Goal: Information Seeking & Learning: Check status

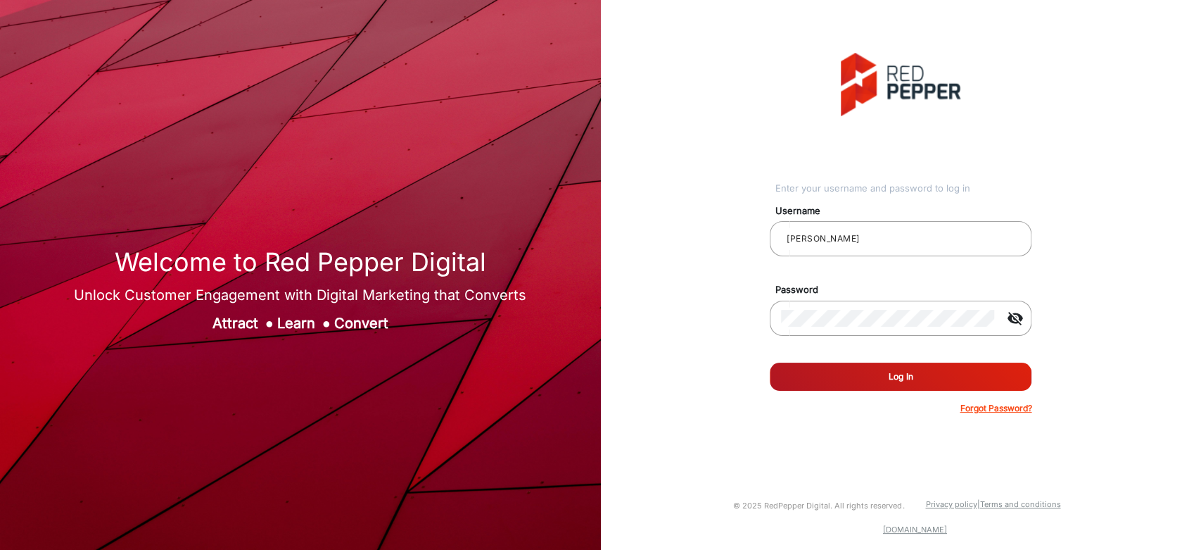
click at [883, 385] on button "Log In" at bounding box center [901, 376] width 262 height 28
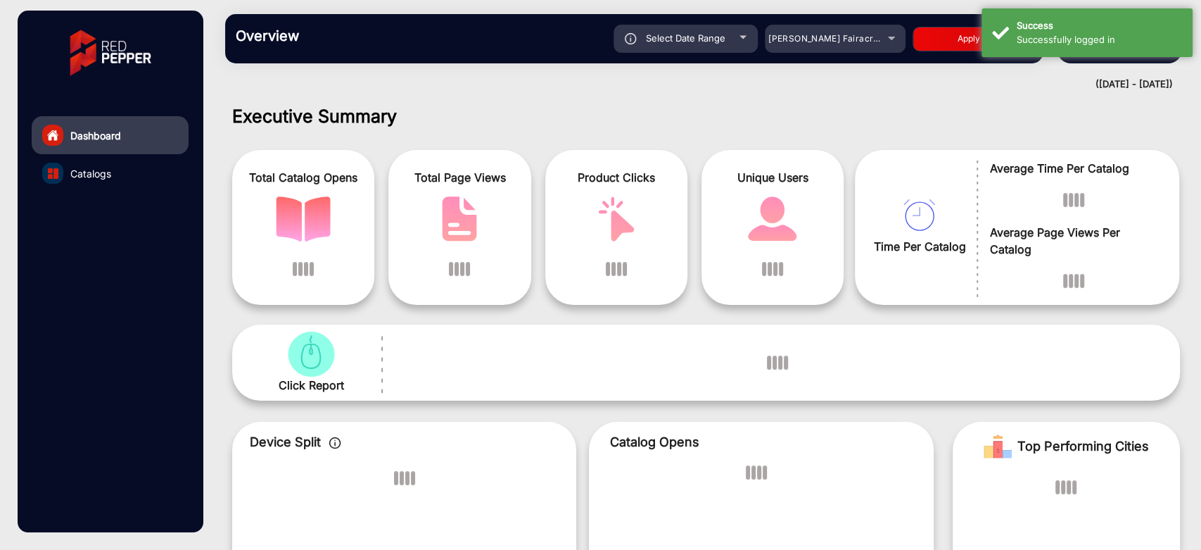
scroll to position [11, 0]
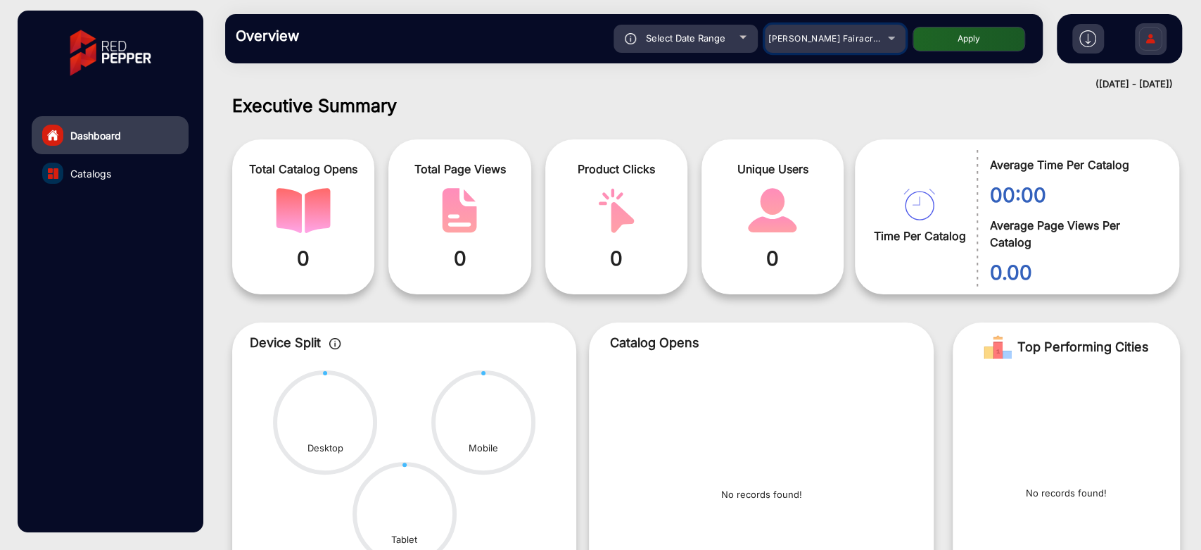
click at [864, 45] on div "[PERSON_NAME] Fairacre Farms" at bounding box center [825, 38] width 113 height 17
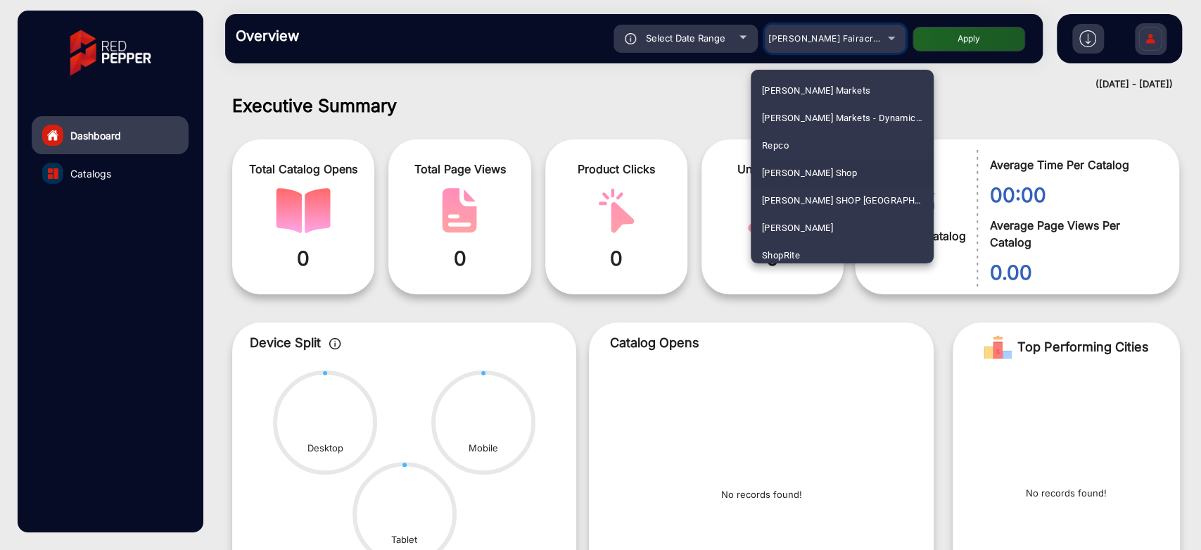
scroll to position [3458, 0]
click at [838, 186] on span "[PERSON_NAME] SHOP [GEOGRAPHIC_DATA]" at bounding box center [842, 199] width 160 height 27
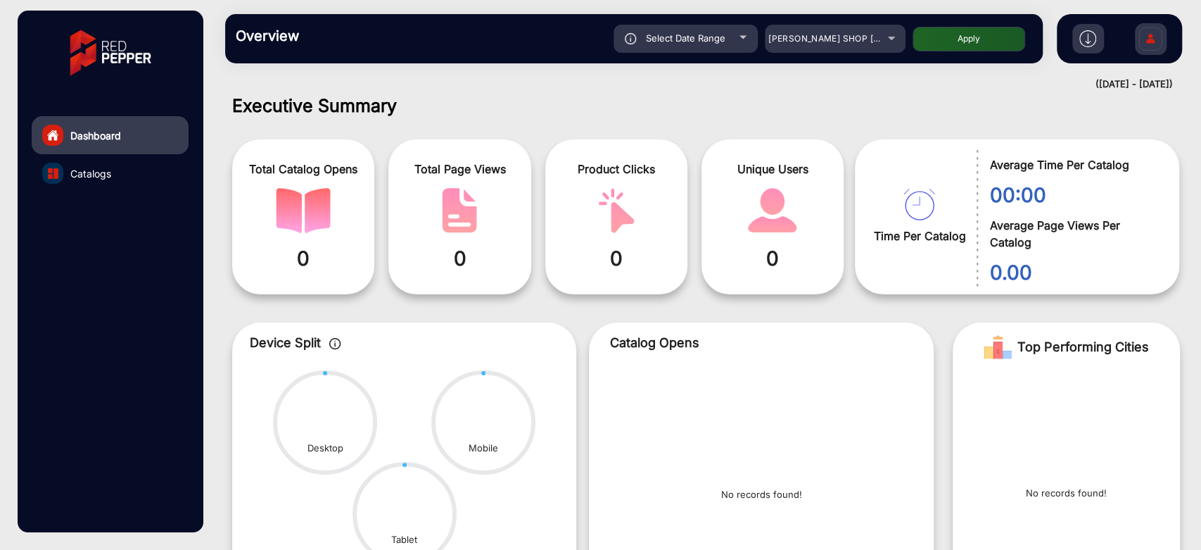
click at [721, 28] on div "Select Date Range" at bounding box center [686, 39] width 144 height 28
type input "[DATE]"
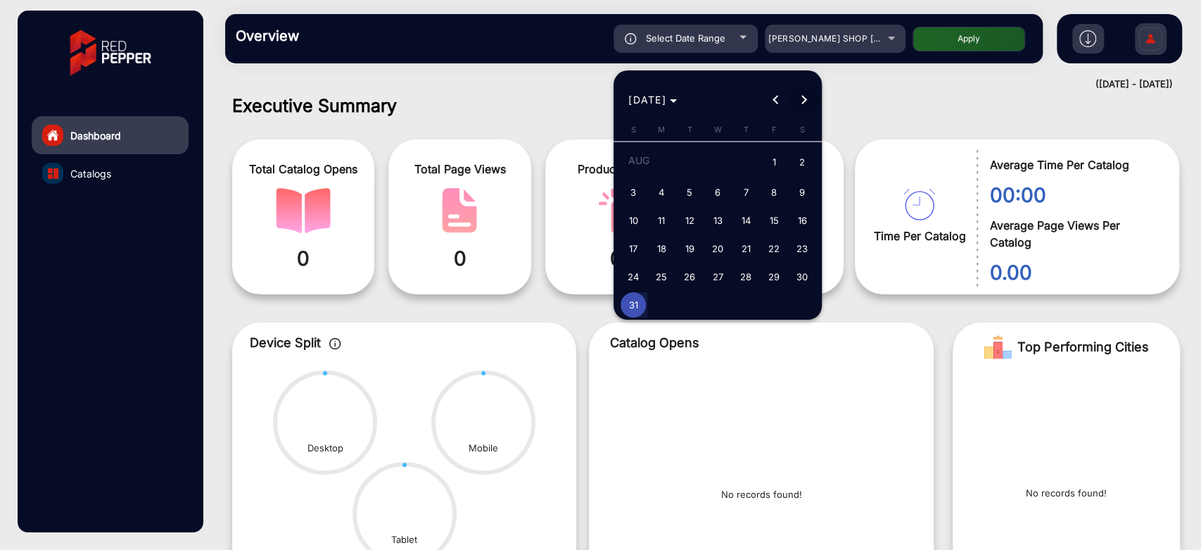
click at [798, 97] on span "Next month" at bounding box center [804, 100] width 28 height 28
click at [802, 189] on span "6" at bounding box center [802, 188] width 25 height 25
type input "[DATE]"
click at [802, 189] on span "6" at bounding box center [802, 188] width 25 height 25
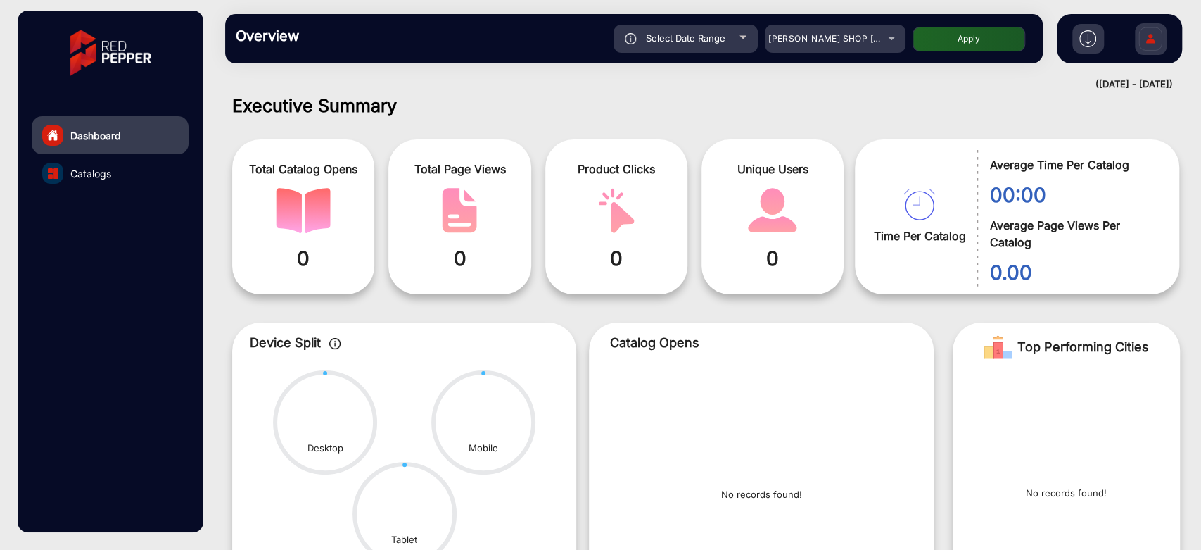
type input "[DATE]"
click at [932, 49] on button "Apply" at bounding box center [969, 39] width 113 height 25
type input "[DATE]"
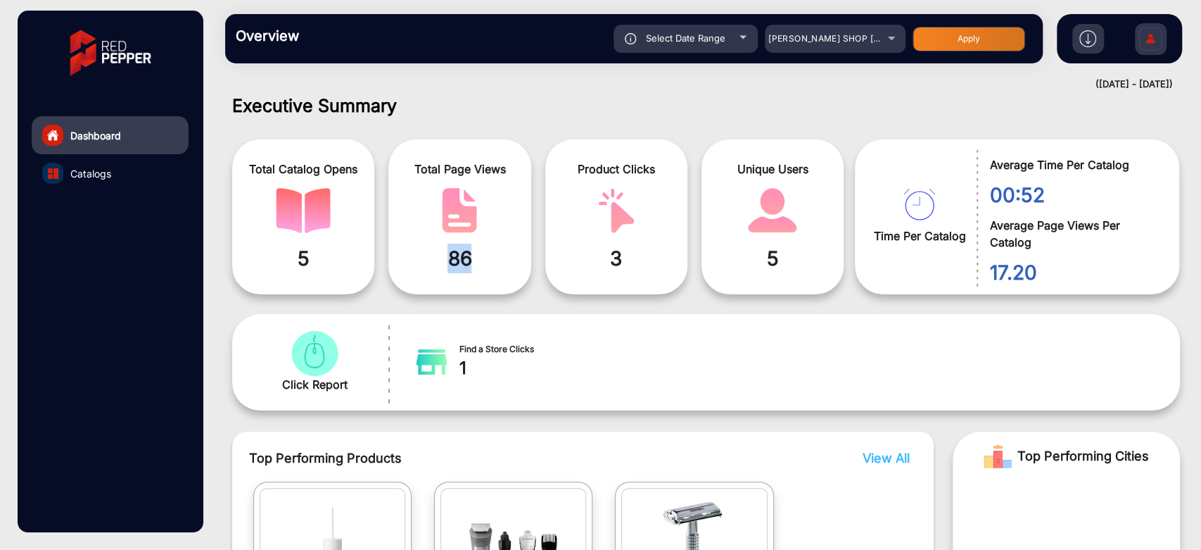
drag, startPoint x: 489, startPoint y: 255, endPoint x: 448, endPoint y: 255, distance: 41.5
click at [448, 255] on span "86" at bounding box center [459, 259] width 121 height 30
click at [503, 127] on div "Total Catalog Opens 5 Total Page Views 86 Product Clicks 3 Unique Users 5 Time …" at bounding box center [706, 211] width 969 height 179
click at [827, 28] on mat-select "[PERSON_NAME] SHOP [GEOGRAPHIC_DATA]" at bounding box center [835, 39] width 141 height 28
click at [835, 34] on span "[PERSON_NAME] SHOP [GEOGRAPHIC_DATA]" at bounding box center [865, 38] width 193 height 11
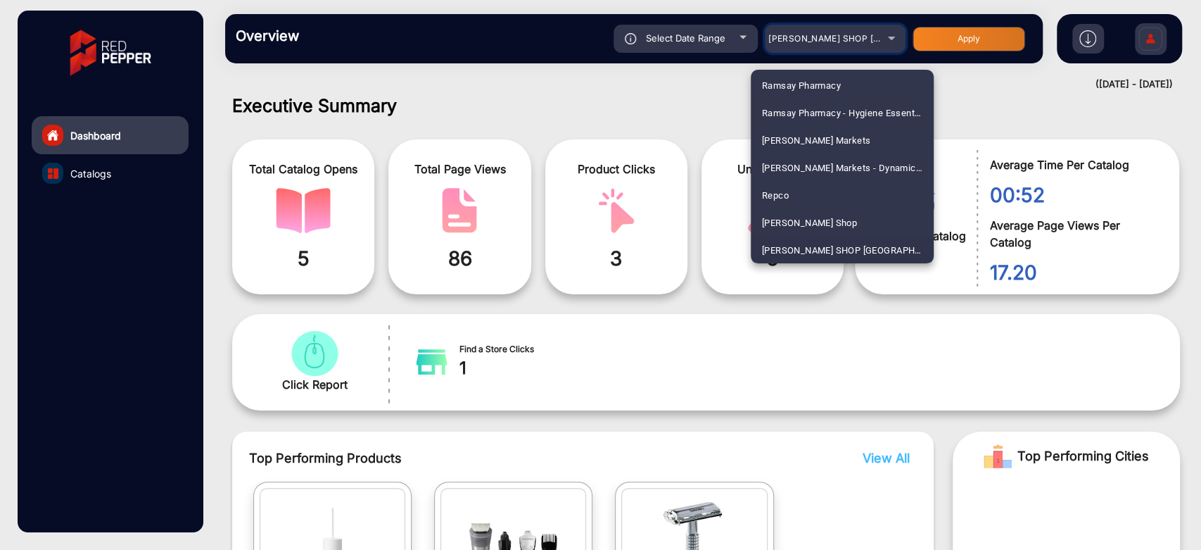
scroll to position [2888, 0]
click at [852, 103] on span "[GEOGRAPHIC_DATA]" at bounding box center [807, 110] width 91 height 27
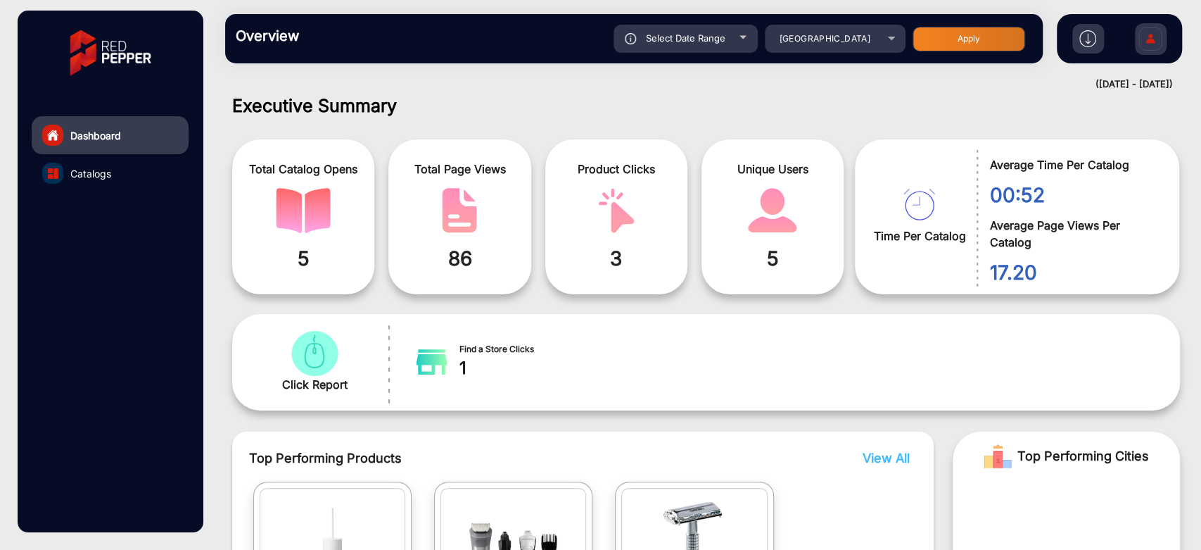
click at [929, 36] on button "Apply" at bounding box center [969, 39] width 113 height 25
type input "[DATE]"
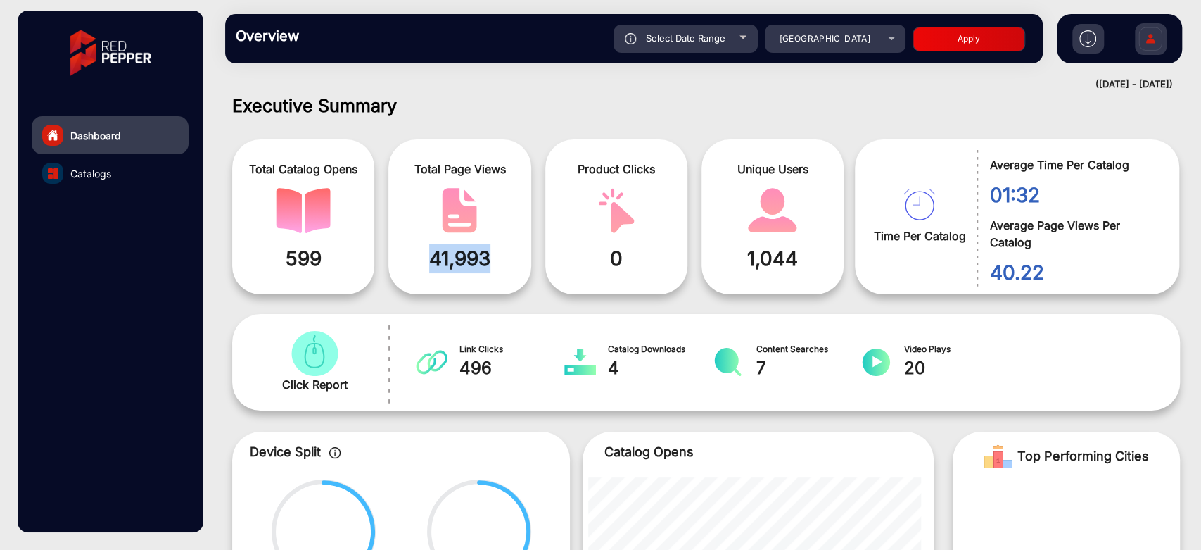
drag, startPoint x: 512, startPoint y: 257, endPoint x: 414, endPoint y: 260, distance: 97.9
click at [414, 260] on span "41,993" at bounding box center [459, 259] width 121 height 30
click at [574, 96] on h1 "Executive Summary" at bounding box center [706, 105] width 948 height 21
click at [861, 39] on span "[GEOGRAPHIC_DATA]" at bounding box center [824, 38] width 91 height 11
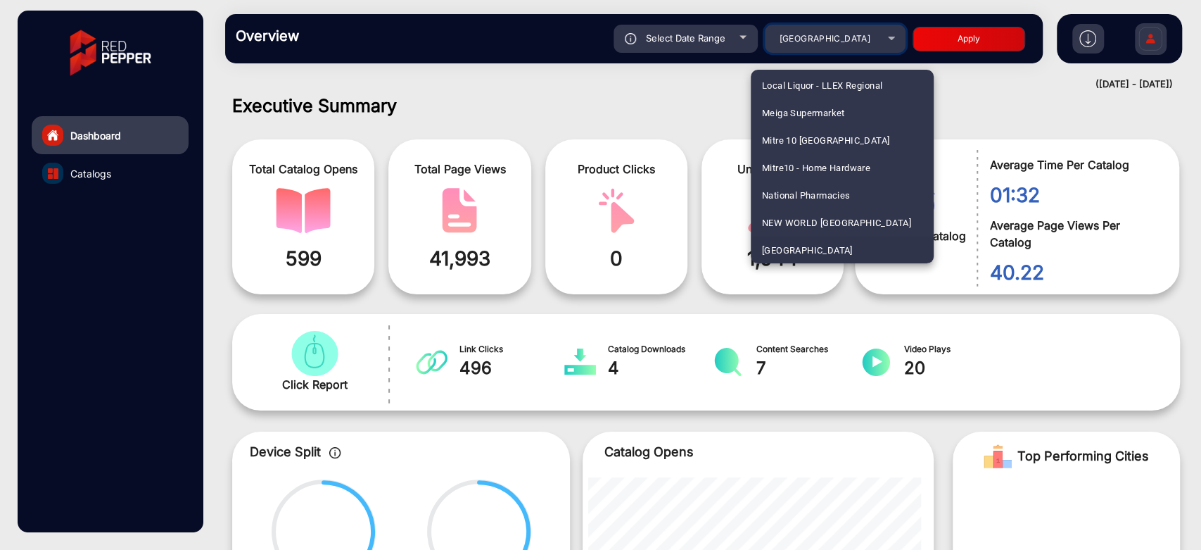
scroll to position [1295, 0]
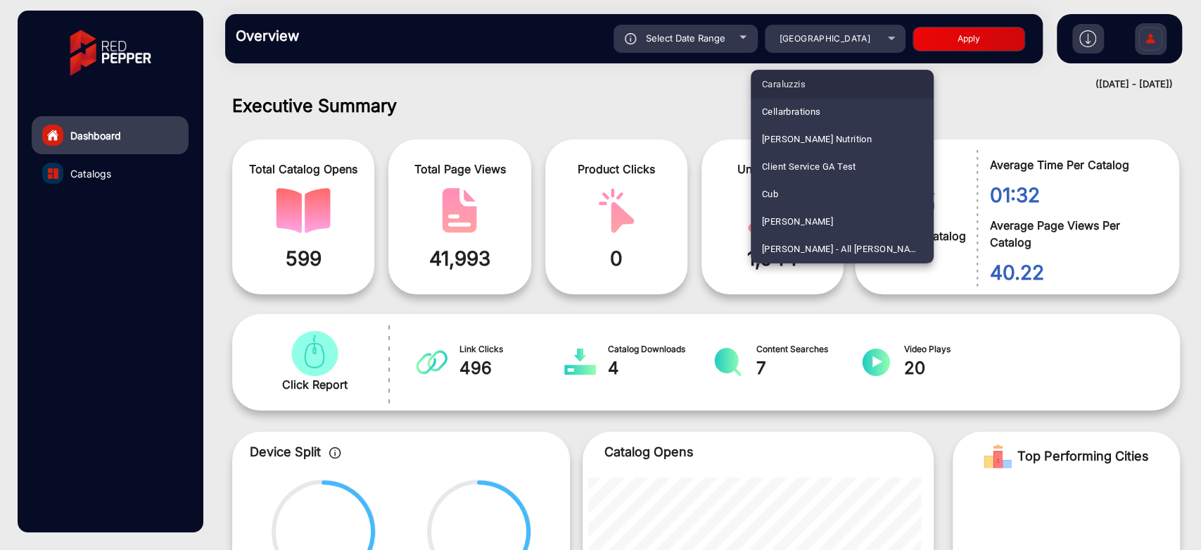
click at [849, 81] on mat-option "Caraluzzis" at bounding box center [842, 83] width 183 height 27
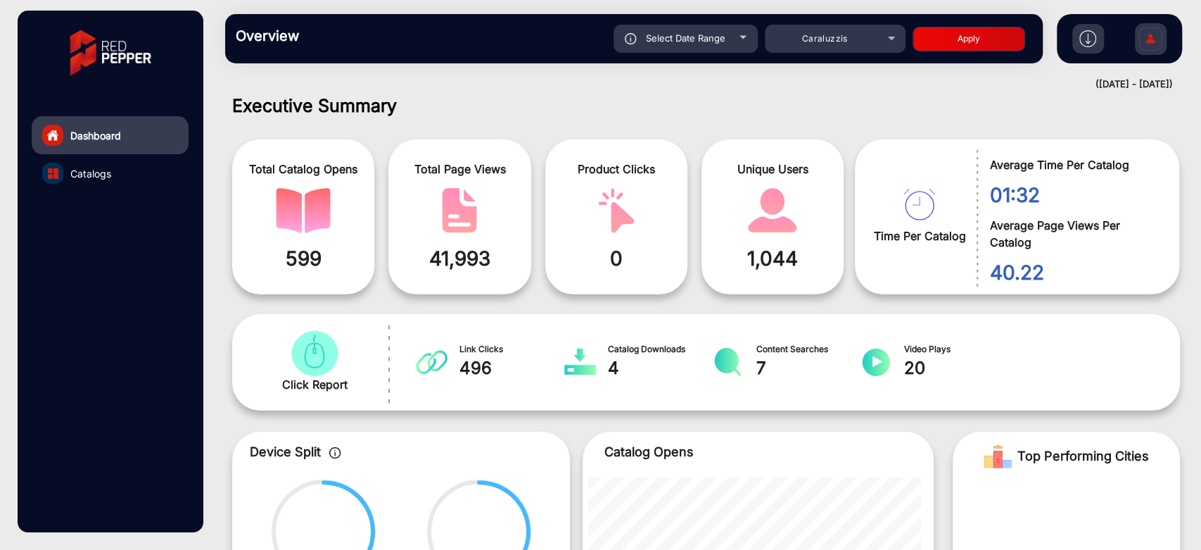
click at [928, 32] on button "Apply" at bounding box center [969, 39] width 113 height 25
type input "[DATE]"
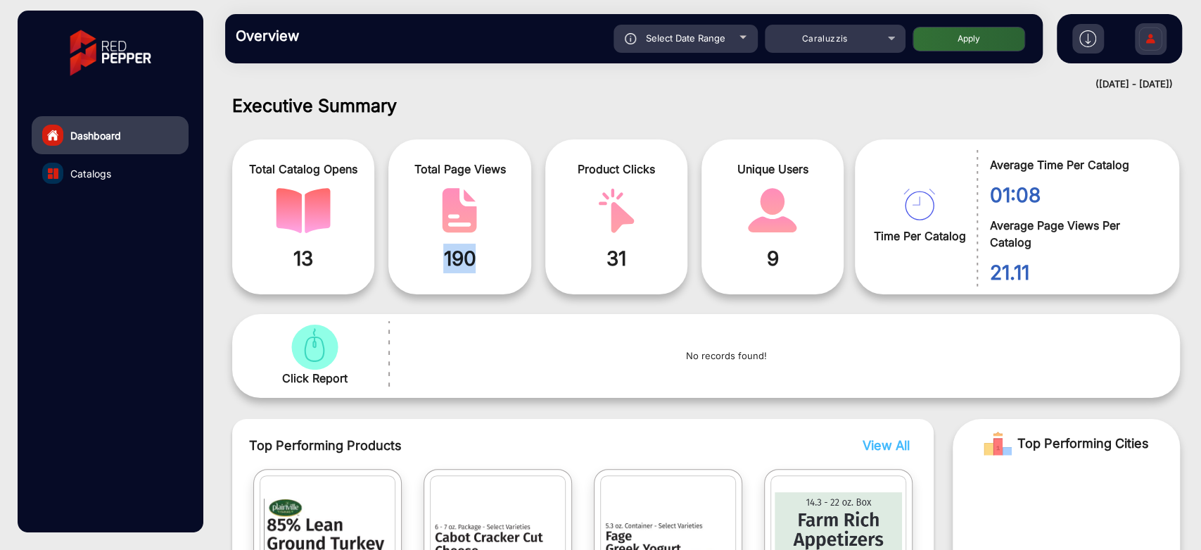
drag, startPoint x: 493, startPoint y: 249, endPoint x: 445, endPoint y: 253, distance: 48.0
click at [445, 253] on span "190" at bounding box center [459, 259] width 121 height 30
